Goal: Browse casually: Explore the website without a specific task or goal

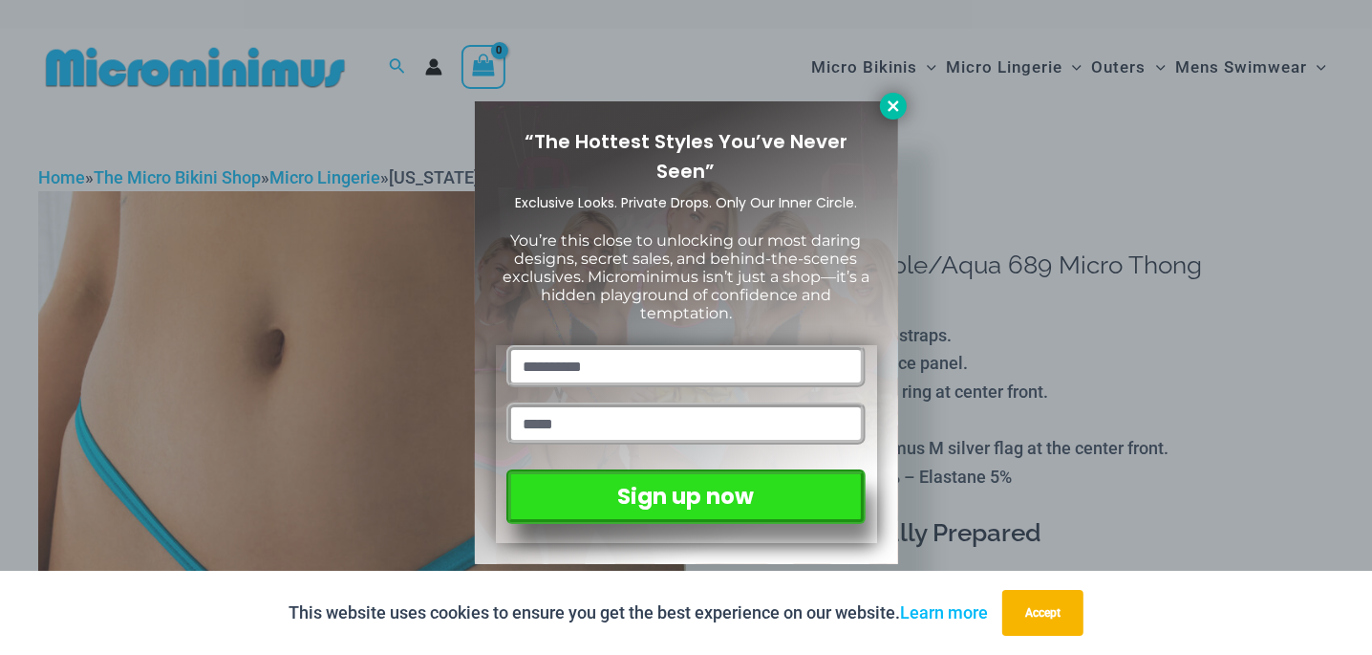
click at [898, 110] on icon at bounding box center [893, 105] width 17 height 17
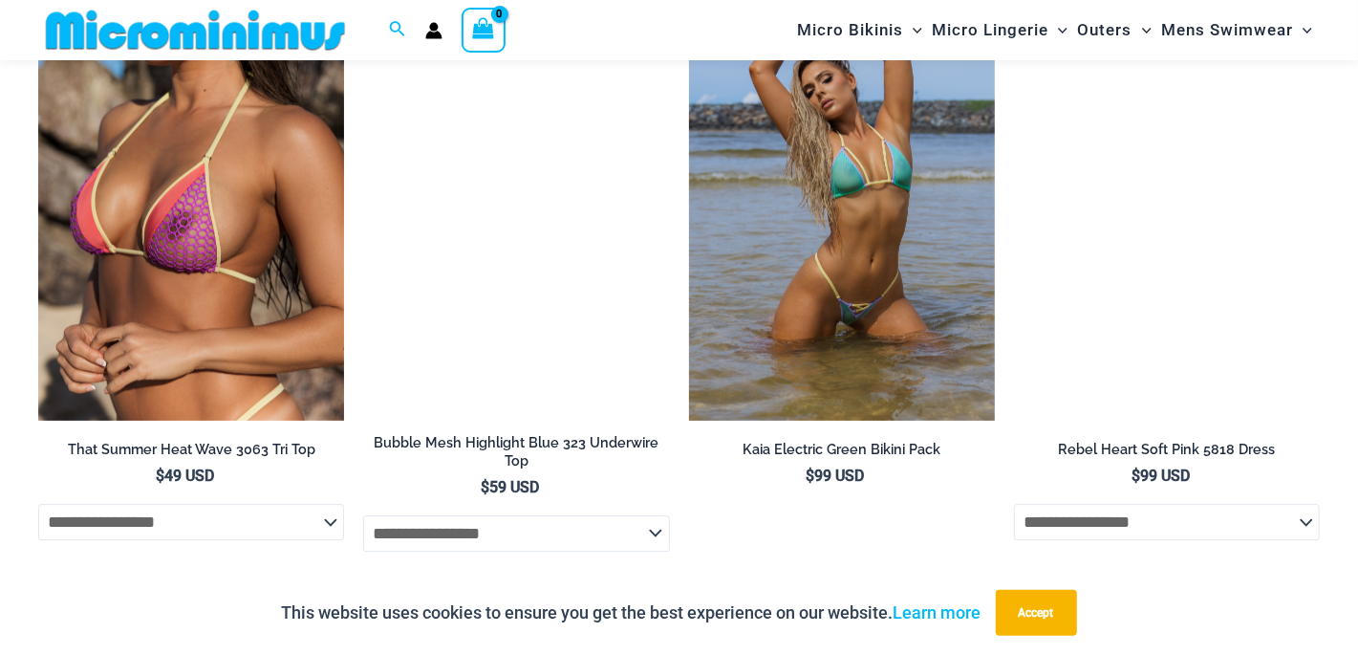
scroll to position [2984, 0]
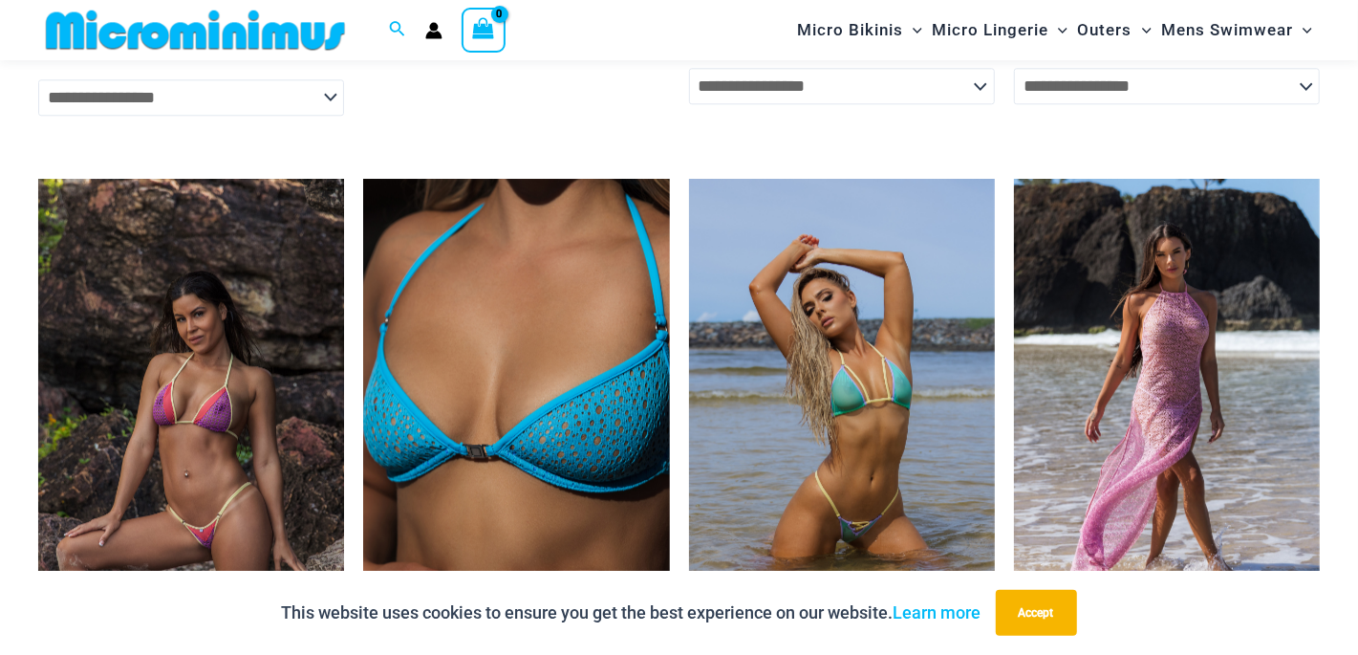
click at [263, 334] on img at bounding box center [191, 408] width 306 height 459
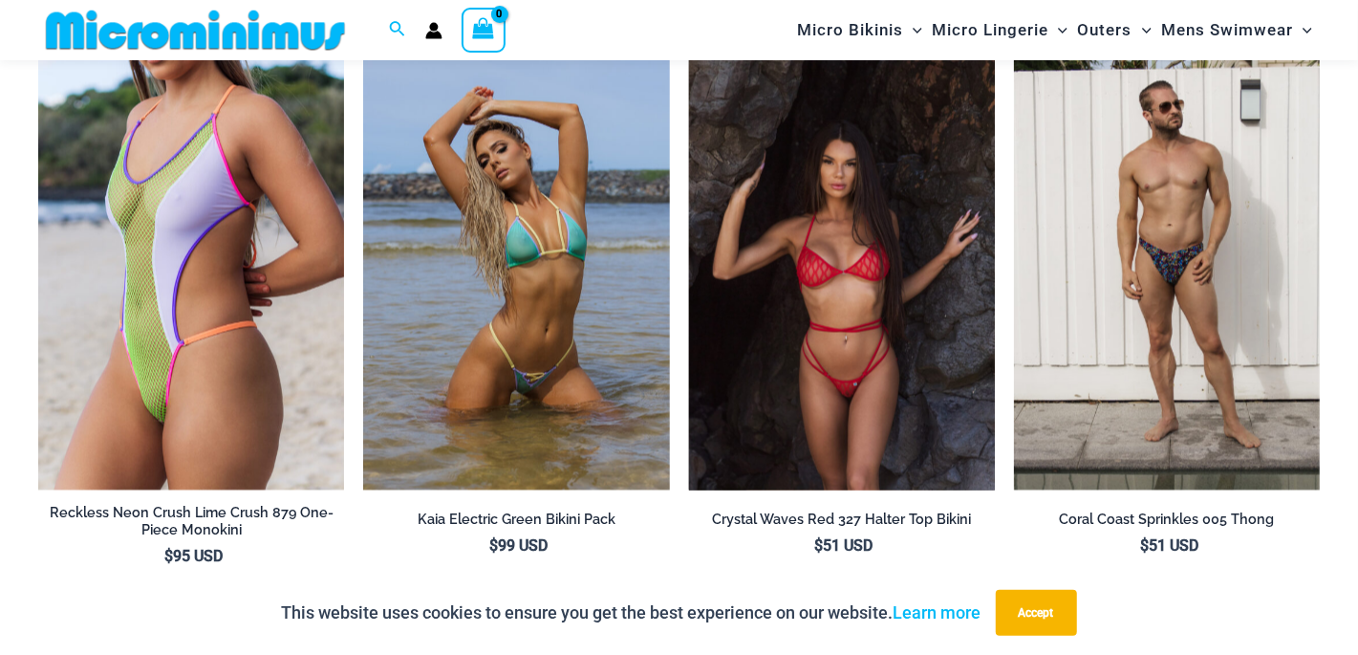
scroll to position [2276, 0]
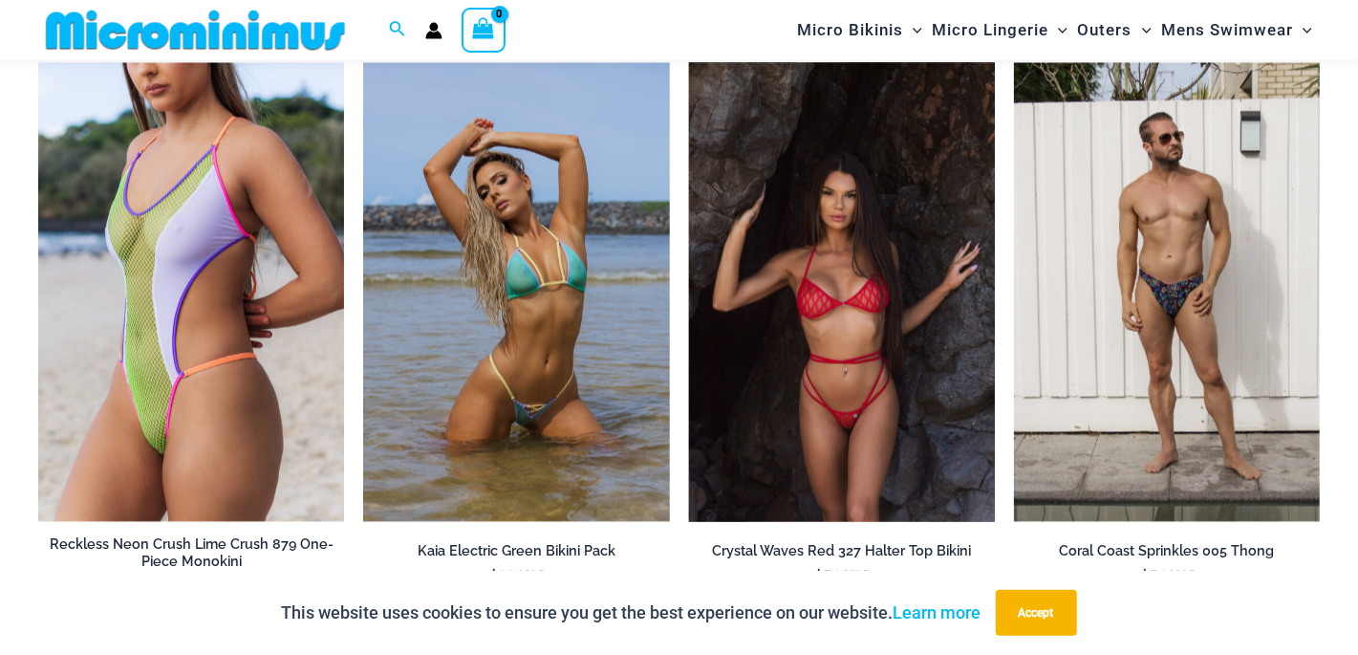
click at [773, 269] on img at bounding box center [842, 291] width 306 height 459
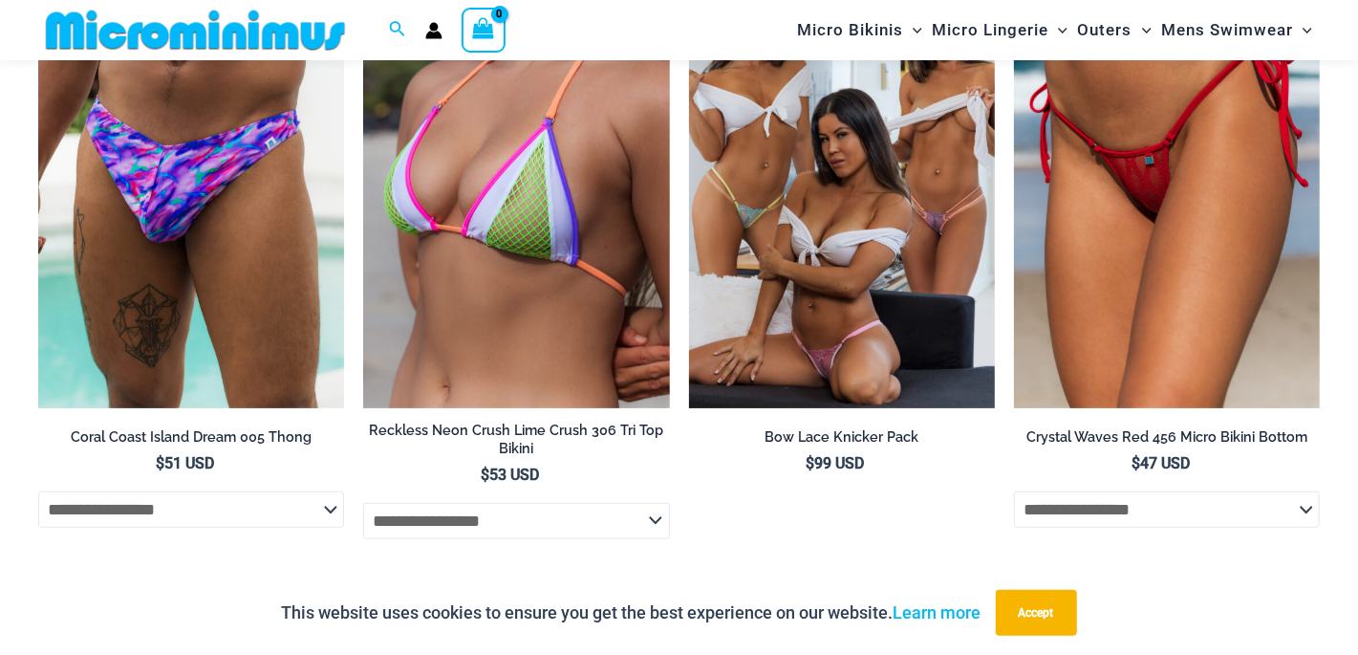
scroll to position [4964, 0]
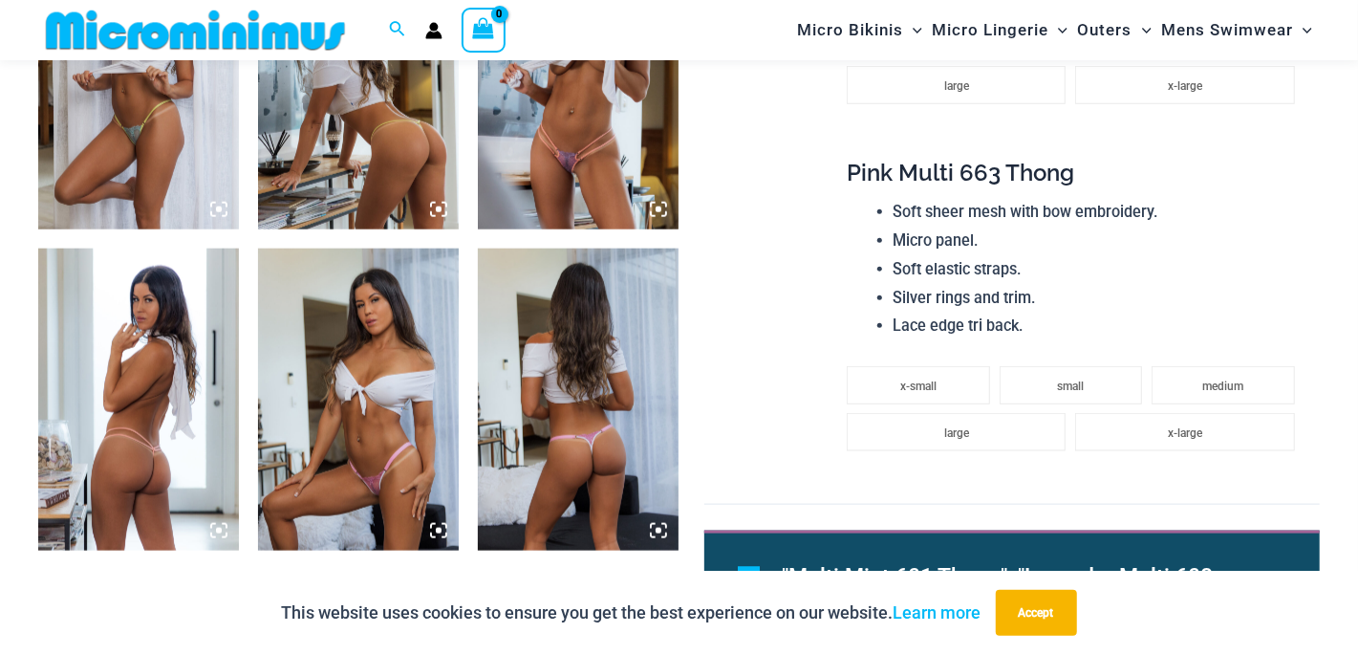
scroll to position [1225, 0]
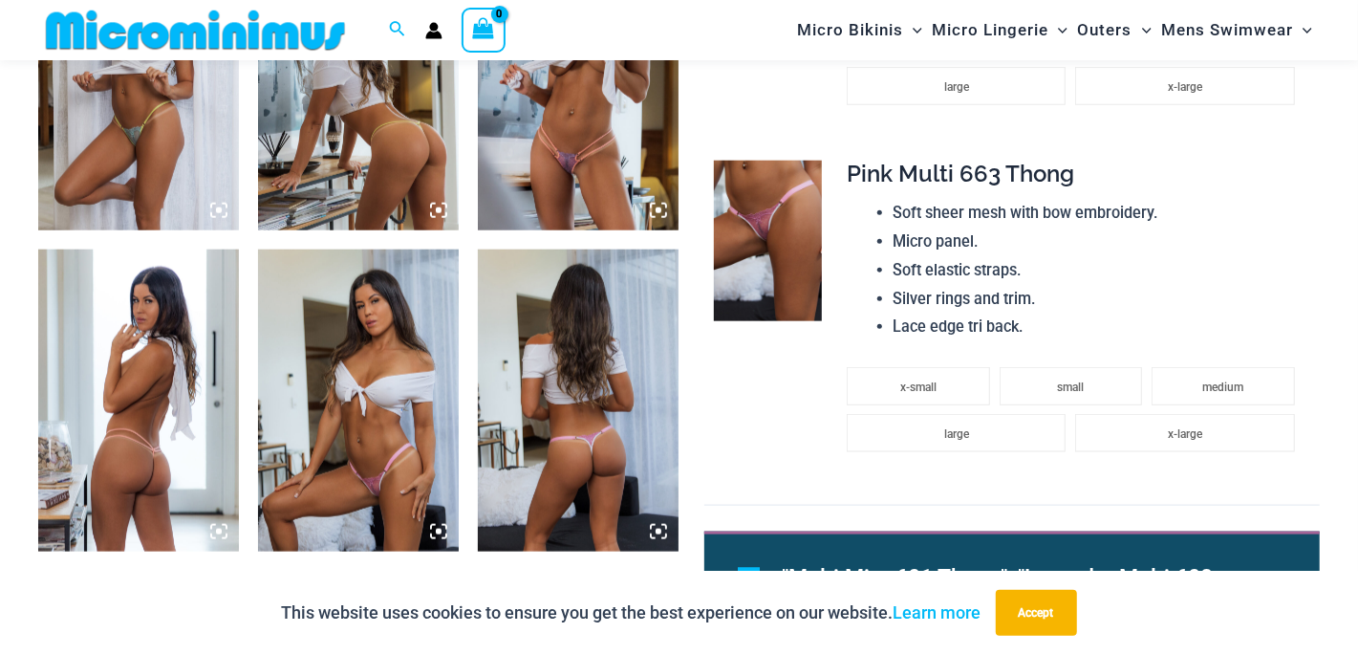
click at [591, 176] on img at bounding box center [578, 79] width 201 height 301
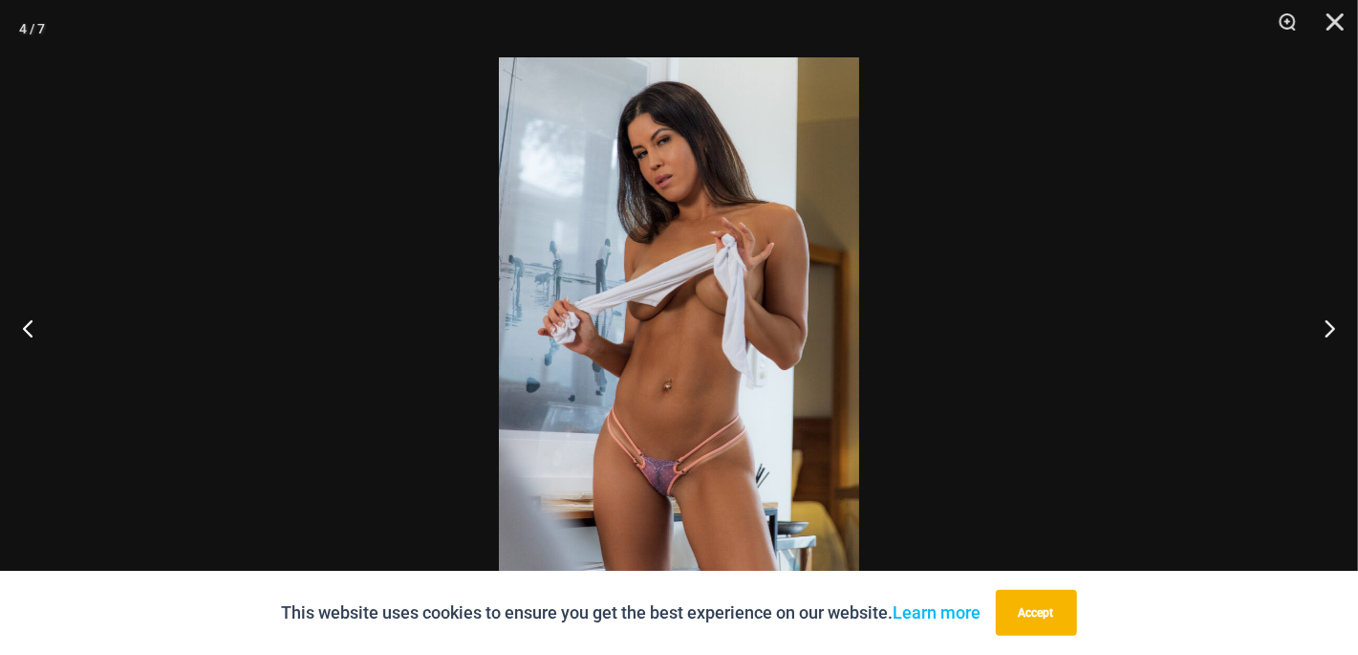
click at [663, 286] on img at bounding box center [679, 327] width 360 height 540
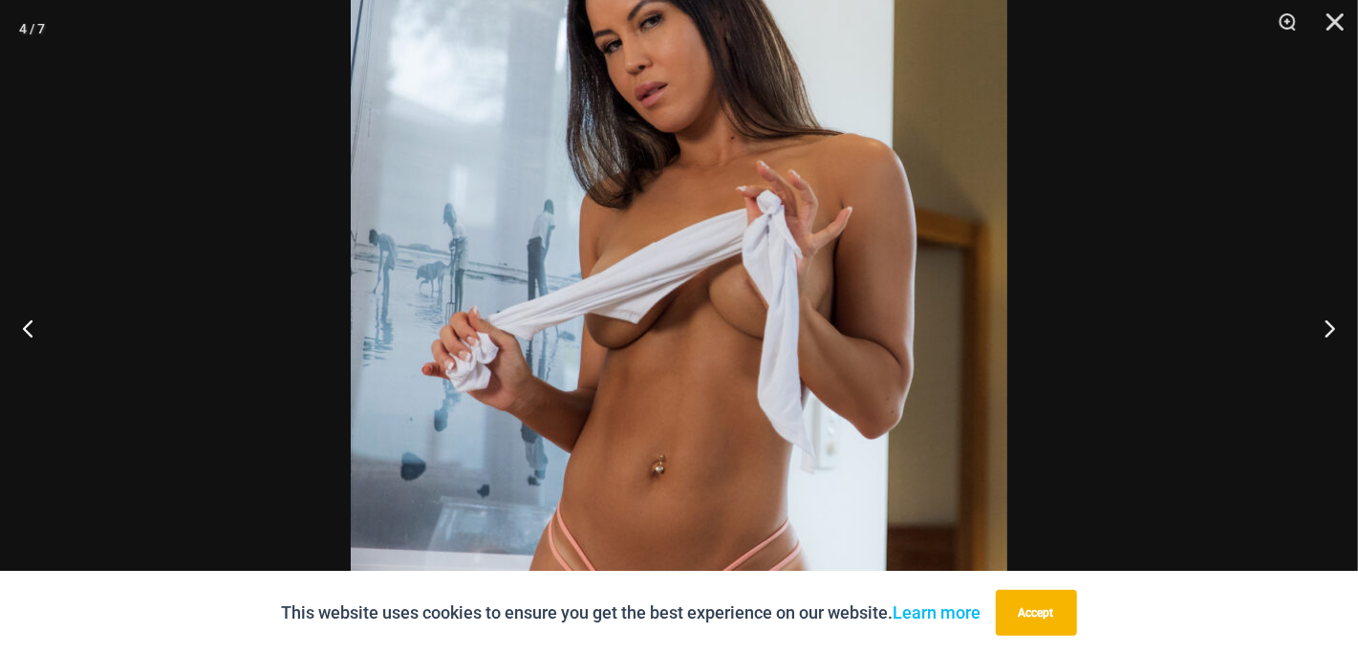
click at [663, 286] on img at bounding box center [679, 361] width 657 height 984
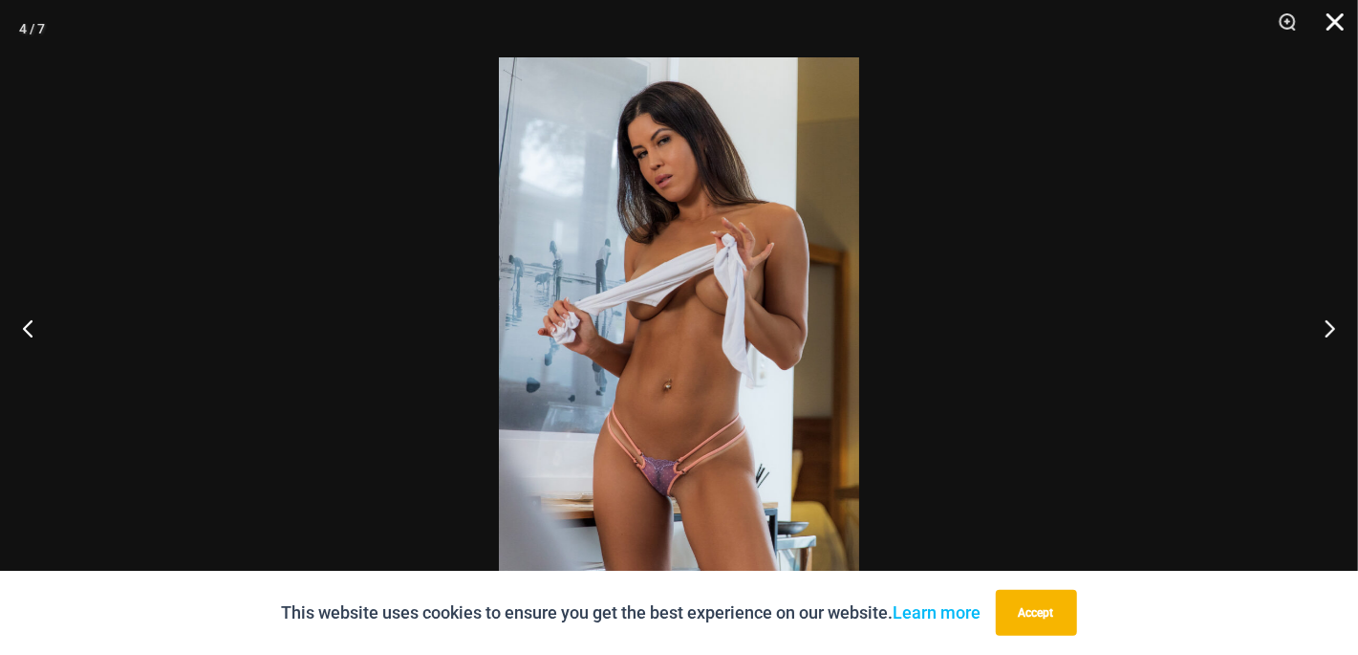
click at [1334, 28] on button "Close" at bounding box center [1328, 28] width 48 height 57
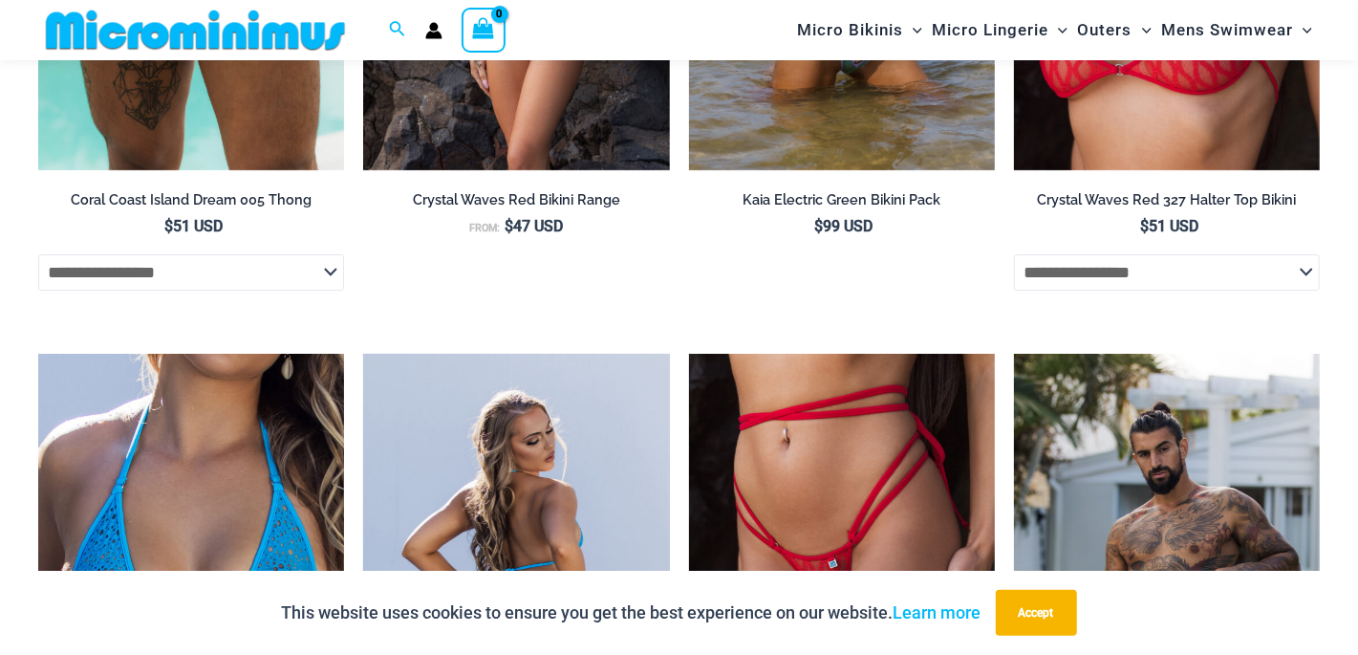
scroll to position [4570, 0]
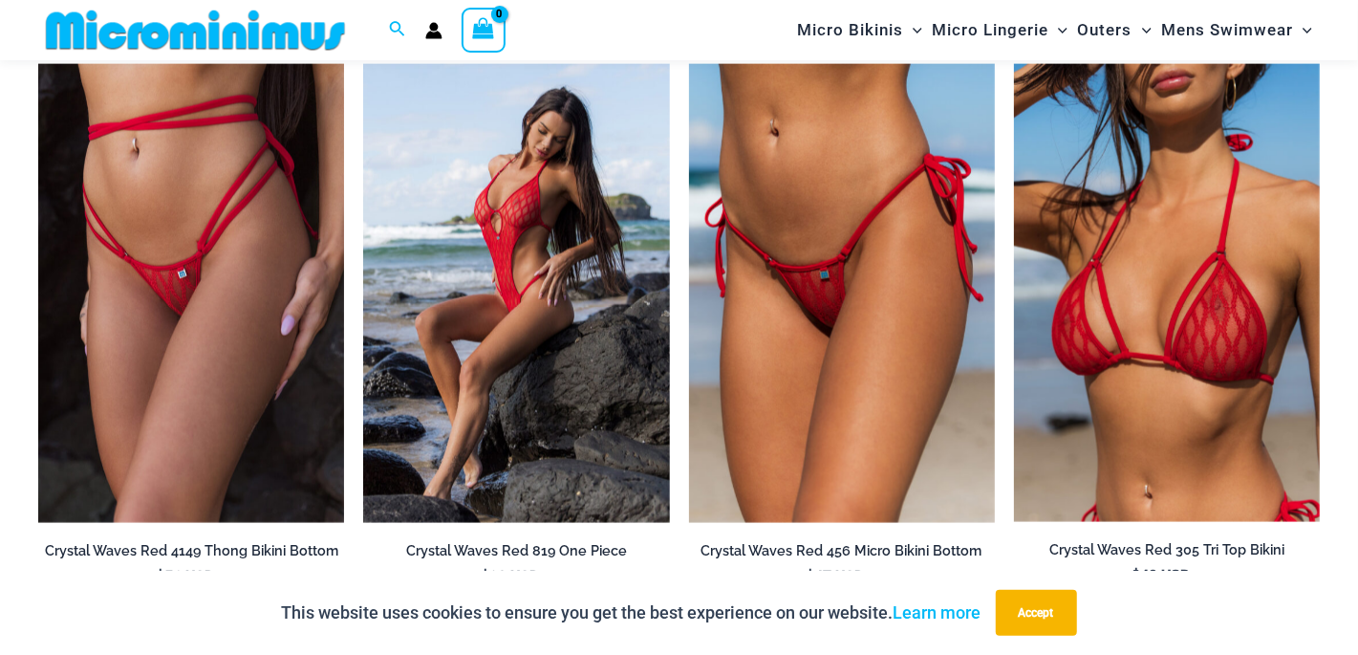
scroll to position [1798, 0]
